Goal: Check status: Check status

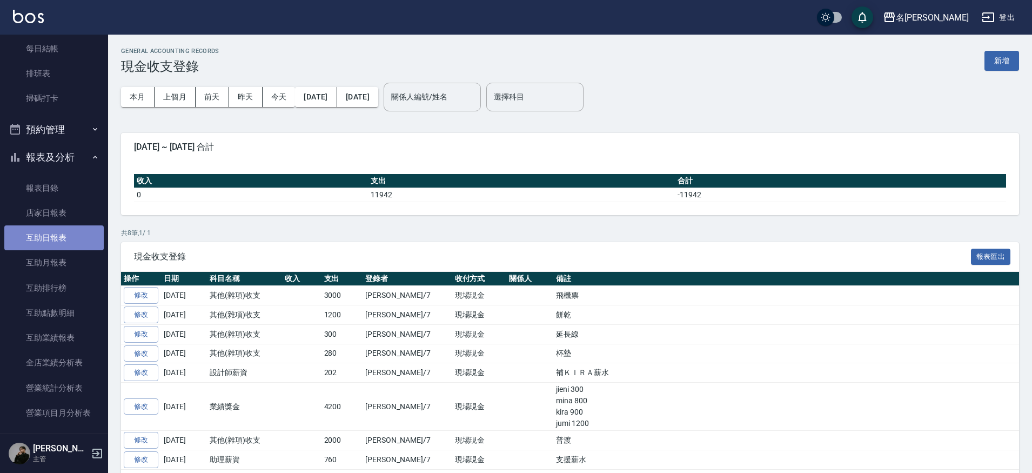
click at [57, 237] on link "互助日報表" at bounding box center [53, 237] width 99 height 25
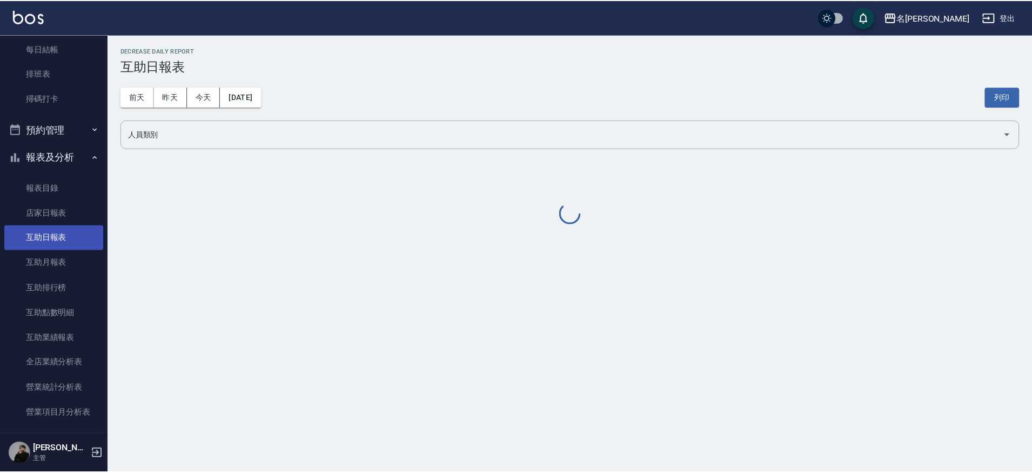
scroll to position [164, 0]
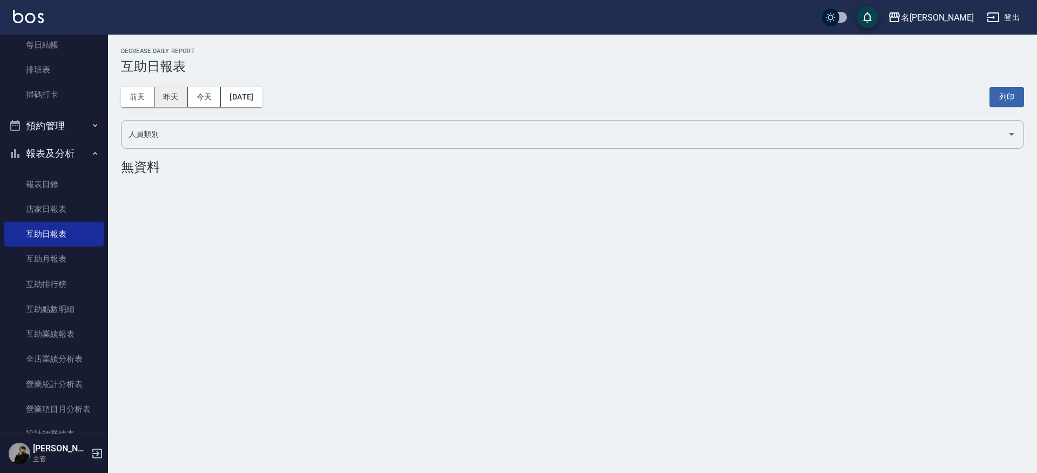
click at [168, 95] on button "昨天" at bounding box center [170, 97] width 33 height 20
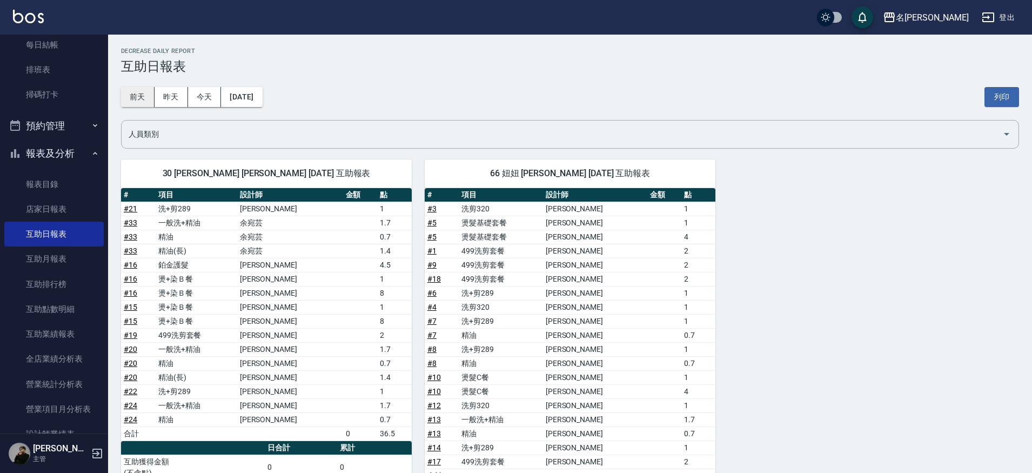
click at [143, 99] on button "前天" at bounding box center [137, 97] width 33 height 20
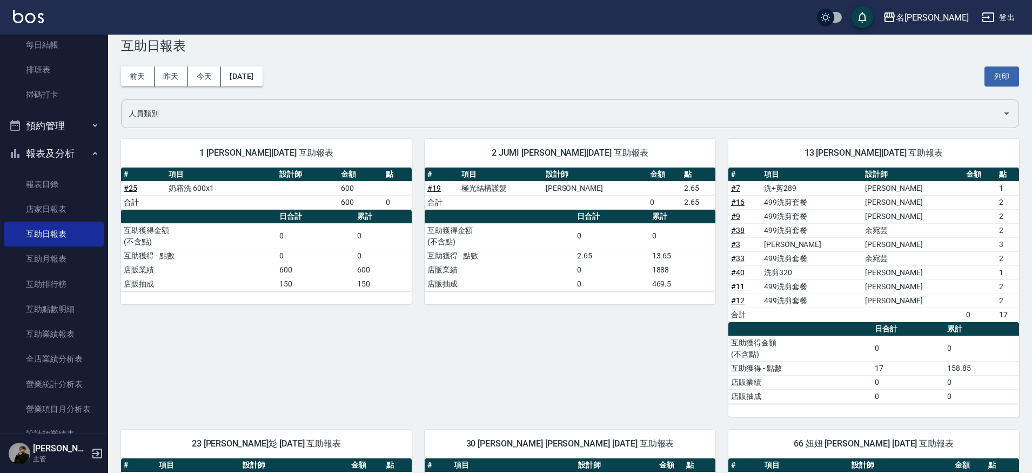
scroll to position [20, 0]
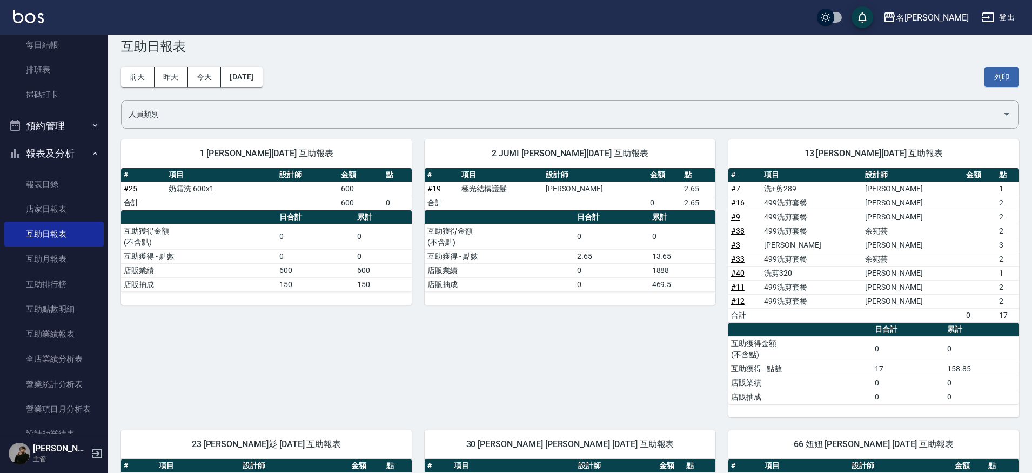
click at [173, 84] on button "昨天" at bounding box center [170, 77] width 33 height 20
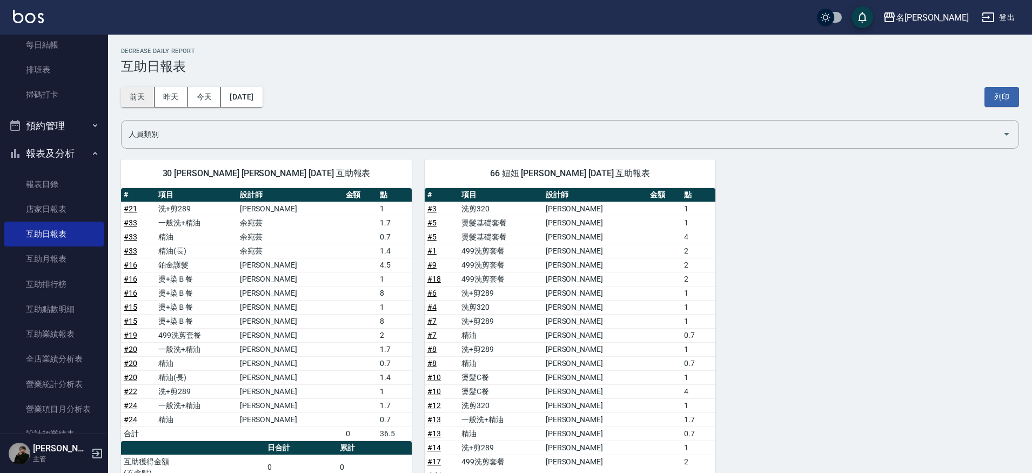
click at [136, 91] on button "前天" at bounding box center [137, 97] width 33 height 20
